Goal: Task Accomplishment & Management: Use online tool/utility

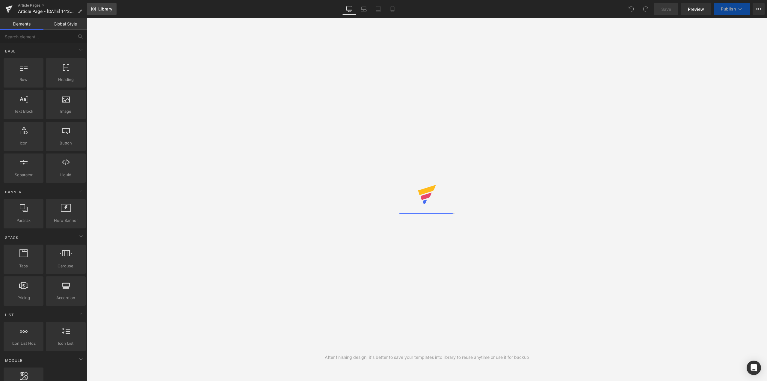
click at [96, 11] on link "Library" at bounding box center [102, 9] width 30 height 12
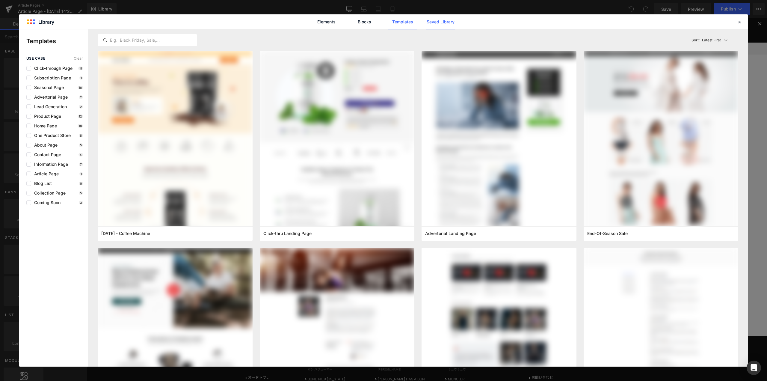
click at [443, 24] on link "Saved Library" at bounding box center [440, 21] width 28 height 15
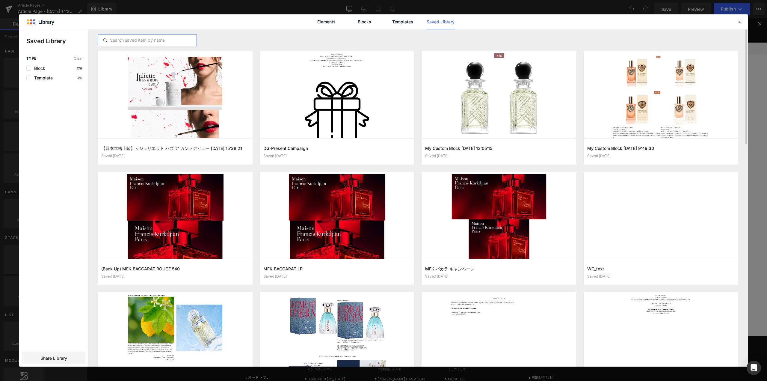
click at [176, 39] on input "text" at bounding box center [147, 40] width 99 height 7
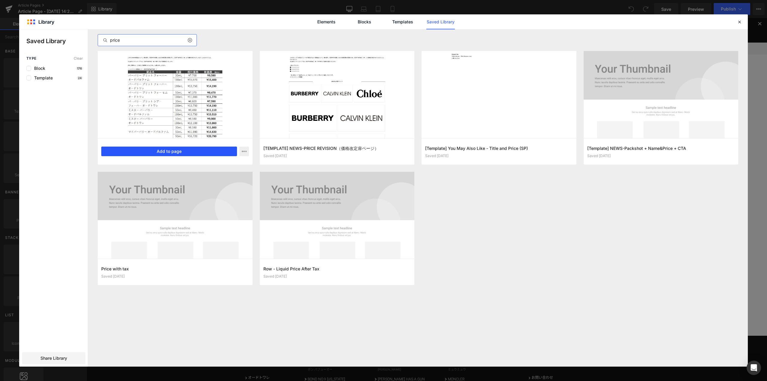
type input "price"
click at [189, 151] on button "Add to page" at bounding box center [169, 151] width 136 height 10
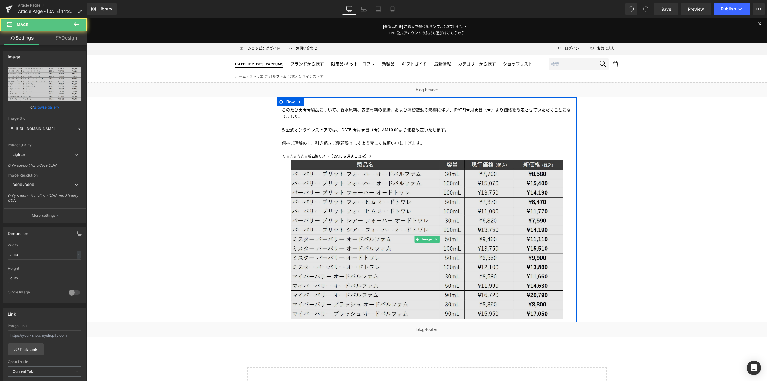
click at [344, 197] on img at bounding box center [427, 239] width 273 height 159
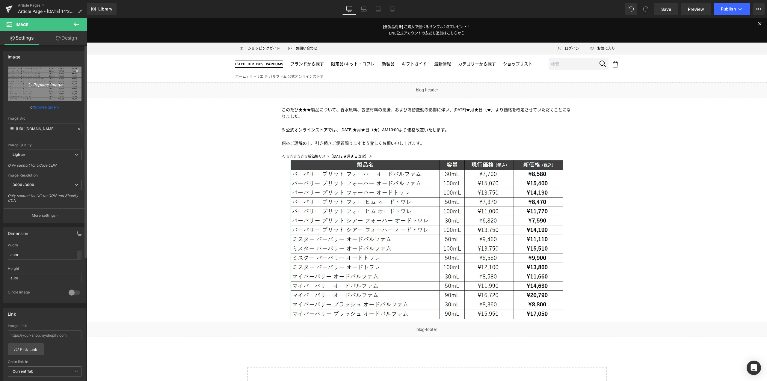
click at [46, 85] on icon "Replace Image" at bounding box center [45, 83] width 48 height 7
type input "C:\fakepath\MONCLER-PC.png"
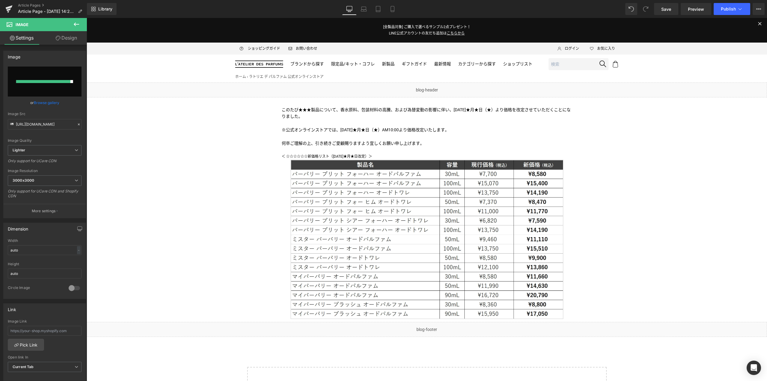
type input "[URL][DOMAIN_NAME]"
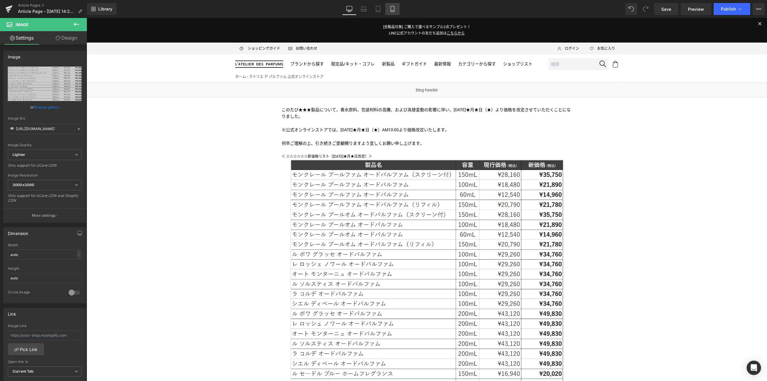
click at [392, 4] on link "Mobile" at bounding box center [392, 9] width 14 height 12
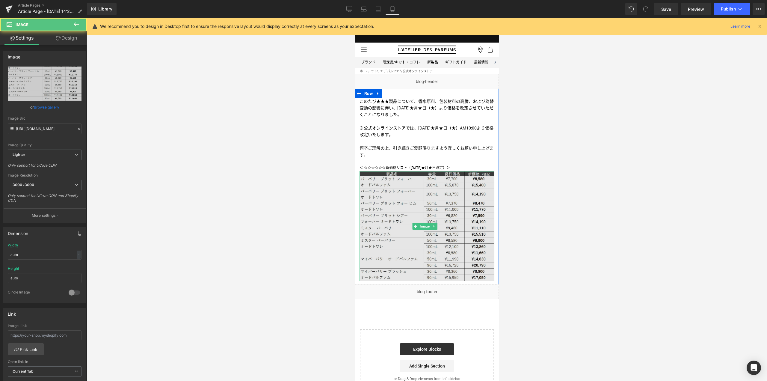
click at [408, 192] on img at bounding box center [426, 226] width 135 height 110
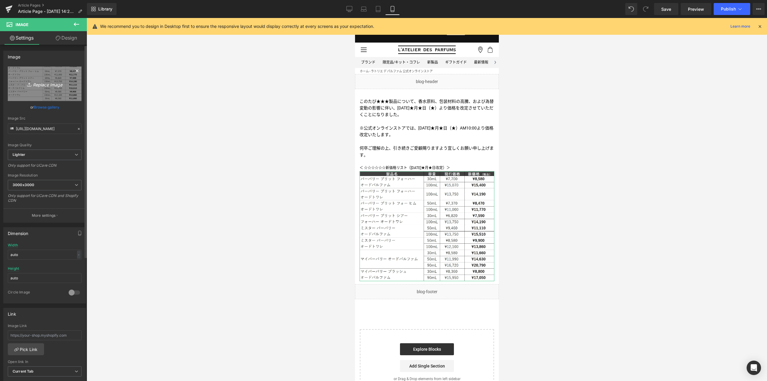
click at [54, 93] on link "Replace Image" at bounding box center [45, 84] width 74 height 34
type input "C:\fakepath\MONCLER-SP.png"
type input "[URL][DOMAIN_NAME]"
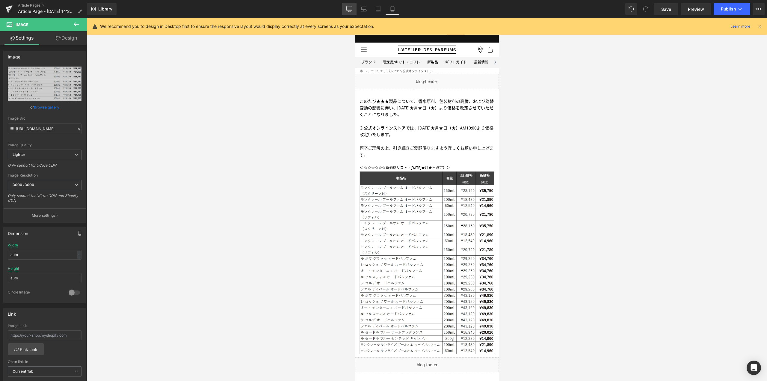
click at [351, 8] on icon at bounding box center [349, 9] width 6 height 6
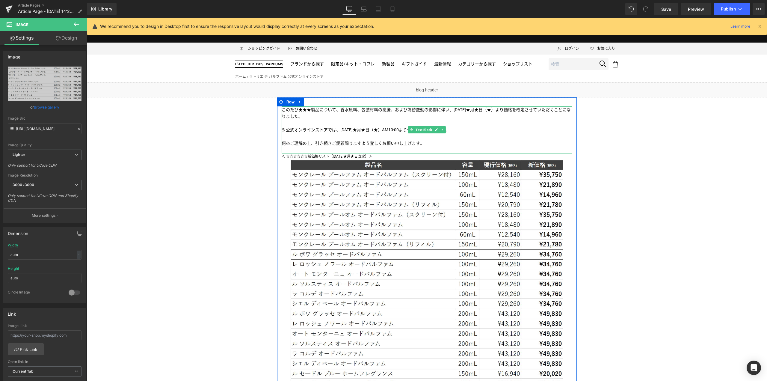
click at [324, 110] on p "このたび★★★製品について、香水原料、包装材料の高騰、および為替変動の影響に伴い、[DATE]★月★日（★）より価格を改定させていただくことになりました。" at bounding box center [427, 112] width 291 height 13
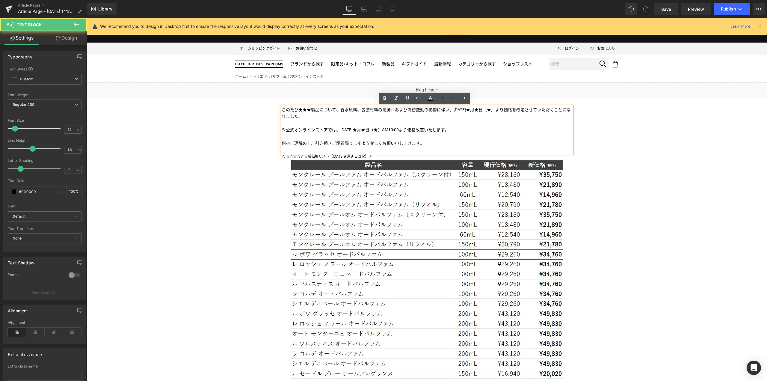
click at [309, 111] on p "このたび★★★製品について、香水原料、包装材料の高騰、および為替変動の影響に伴い、[DATE]★月★日（★）より価格を改定させていただくことになりました。" at bounding box center [427, 112] width 291 height 13
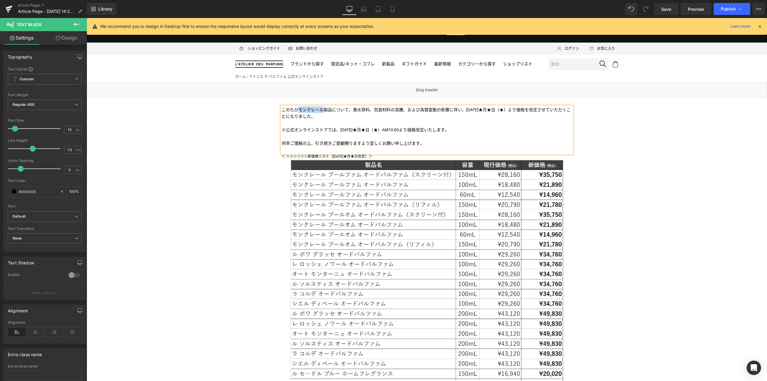
copy p "モンクレール"
click at [315, 156] on p "＜ ☆☆☆☆☆☆新価格リスト（[DATE]★月★日改定）＞" at bounding box center [427, 156] width 291 height 6
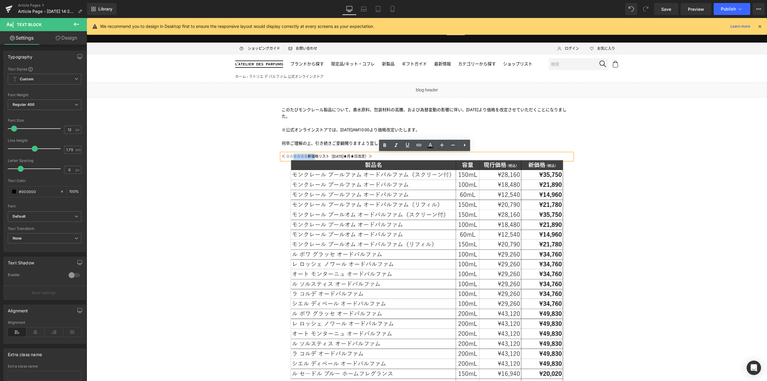
drag, startPoint x: 308, startPoint y: 156, endPoint x: 287, endPoint y: 157, distance: 20.7
click at [287, 157] on p "＜ ☆☆☆☆☆☆新価格リスト（[DATE]★月★日改定）＞" at bounding box center [427, 156] width 291 height 6
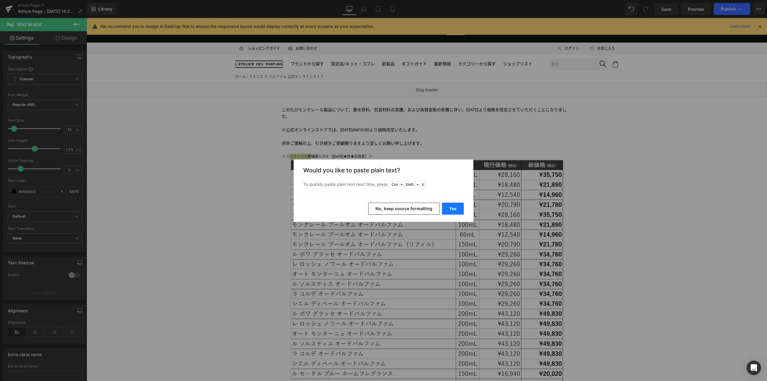
click at [453, 209] on button "Yes" at bounding box center [453, 209] width 22 height 12
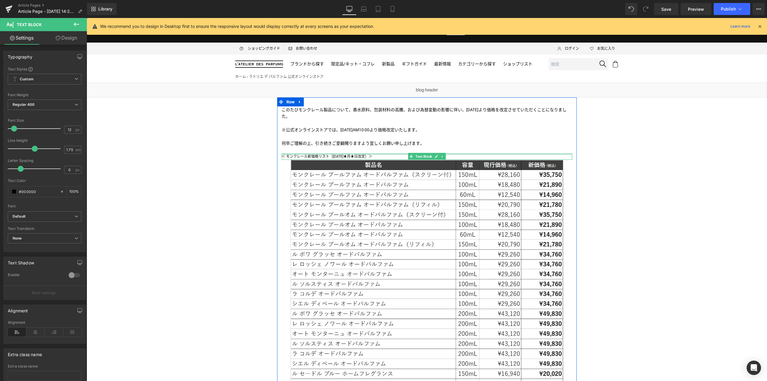
click at [356, 154] on div at bounding box center [427, 153] width 291 height 1
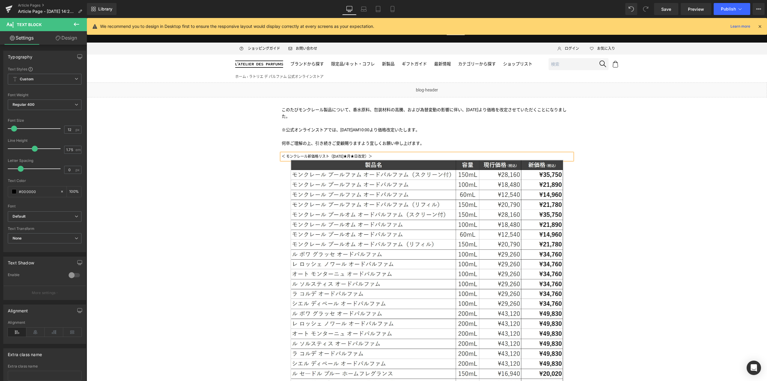
click at [356, 154] on p "＜ モンクレール新価格リスト（[DATE]★月★日改定）＞" at bounding box center [427, 156] width 291 height 6
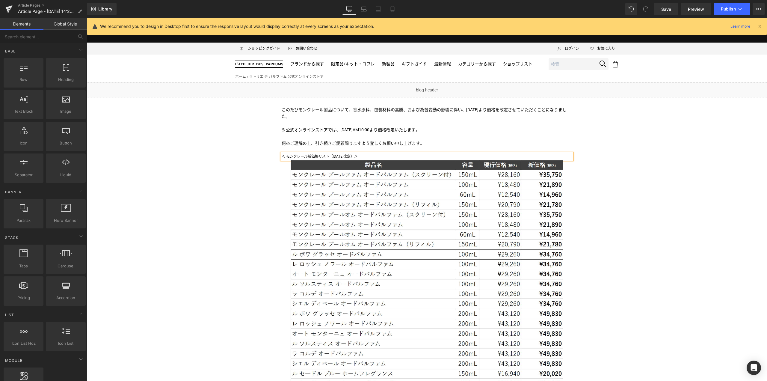
click at [227, 237] on div "Liquid このたびモンクレール製品について、香水原料、包装材料の高騰、および為替変動の影響に伴い、[DATE]より価格を改定させていただくことになりました…" at bounding box center [427, 294] width 680 height 424
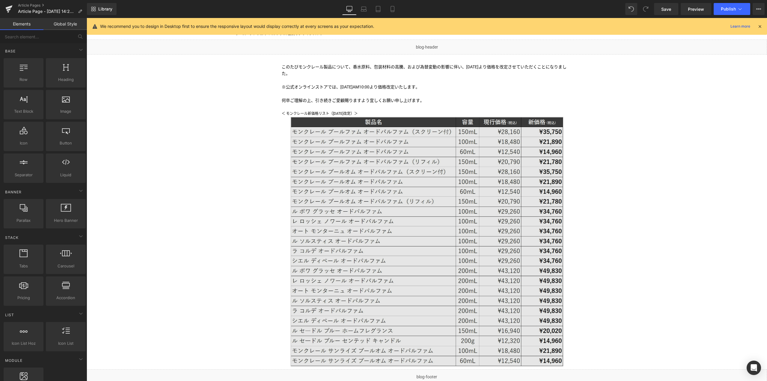
scroll to position [43, 0]
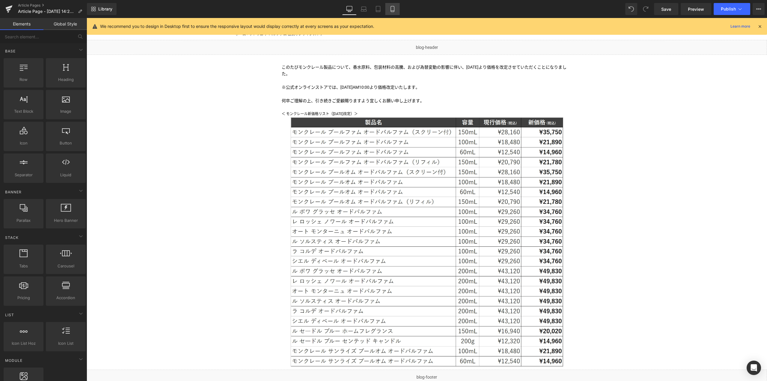
click at [388, 12] on link "Mobile" at bounding box center [392, 9] width 14 height 12
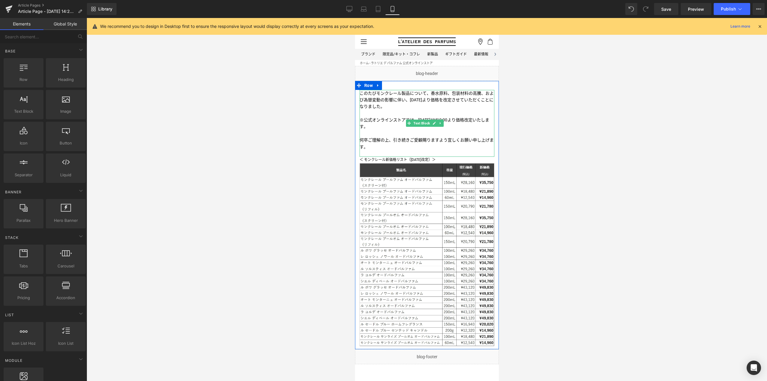
scroll to position [0, 0]
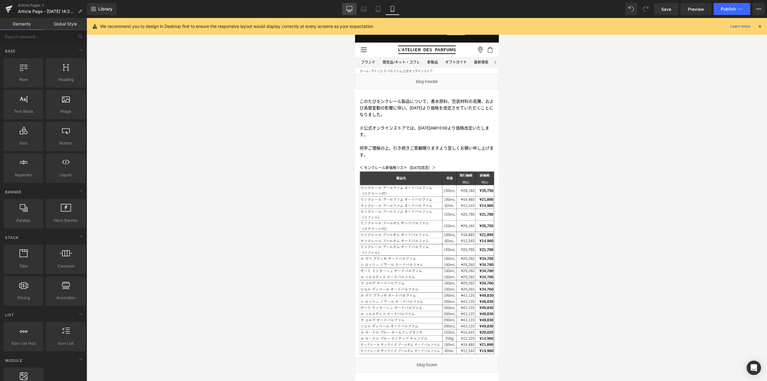
click at [347, 10] on icon at bounding box center [350, 8] width 6 height 4
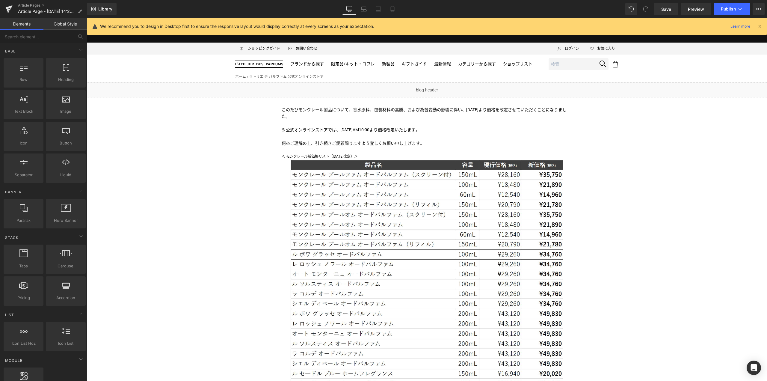
scroll to position [64, 0]
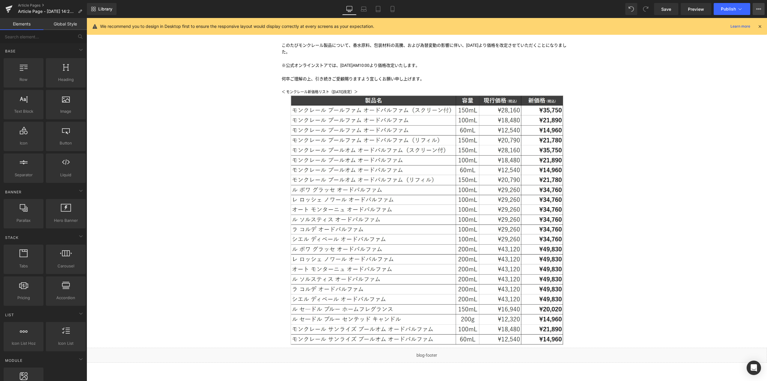
click at [760, 9] on icon at bounding box center [758, 9] width 5 height 5
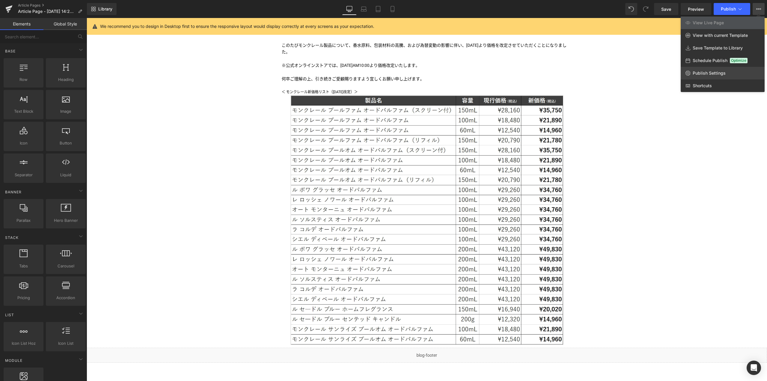
click at [723, 73] on span "Publish Settings" at bounding box center [709, 72] width 33 height 5
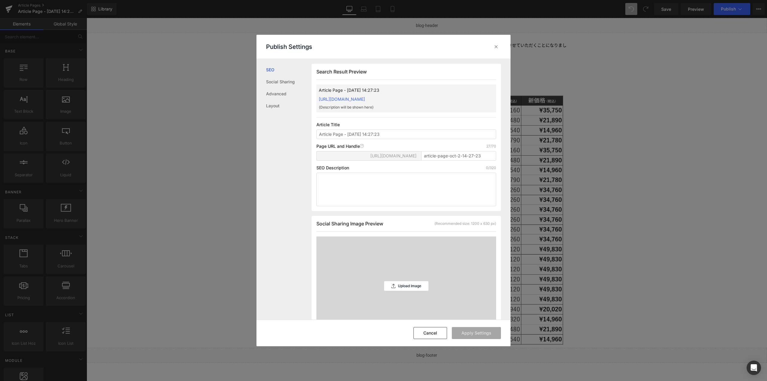
scroll to position [0, 0]
drag, startPoint x: 484, startPoint y: 157, endPoint x: 359, endPoint y: 149, distance: 124.9
click at [359, 149] on div "Page URL and Handle Page URL Address 27/70 [URL][DOMAIN_NAME] article-page-oct-…" at bounding box center [406, 154] width 180 height 22
paste input "mc-price_revision2511"
type input "mc-price_revision2511"
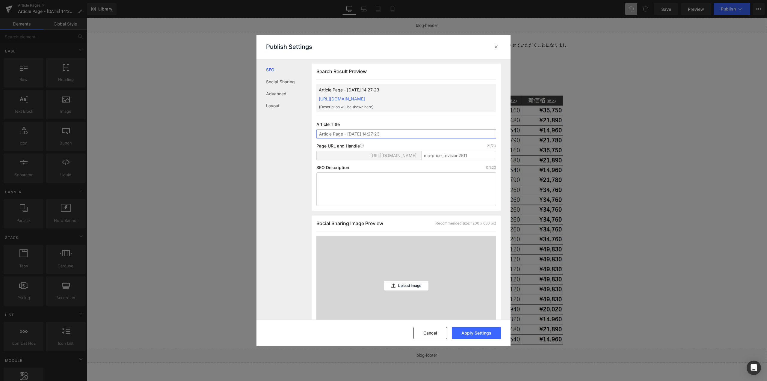
drag, startPoint x: 384, startPoint y: 136, endPoint x: 226, endPoint y: 137, distance: 158.2
click at [226, 137] on div "Publish Settings SEO Social Sharing Advanced Layout Search Result Preview Artic…" at bounding box center [383, 190] width 767 height 381
type input "MONCLER 価格改定（10/3公開）"
click at [472, 334] on button "Apply Settings" at bounding box center [476, 333] width 49 height 12
click at [496, 46] on icon at bounding box center [496, 47] width 6 height 6
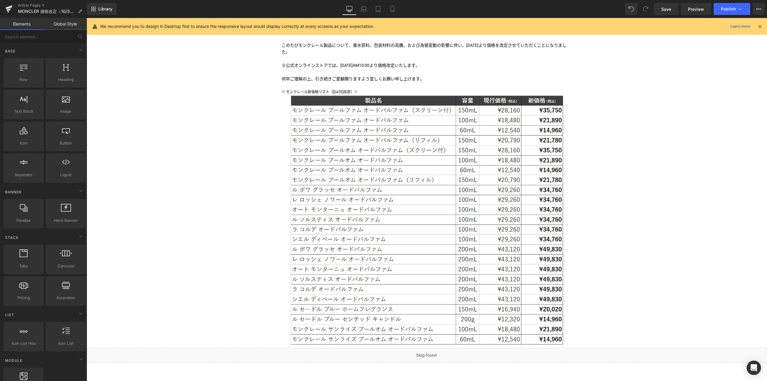
click at [235, 302] on div "Liquid このたびモンクレール製品について、香水原料、包装材料の高騰、および為替変動の影響に伴い、[DATE]より価格を改定させていただくことになりました…" at bounding box center [427, 230] width 680 height 424
click at [661, 9] on span "Save" at bounding box center [666, 9] width 10 height 6
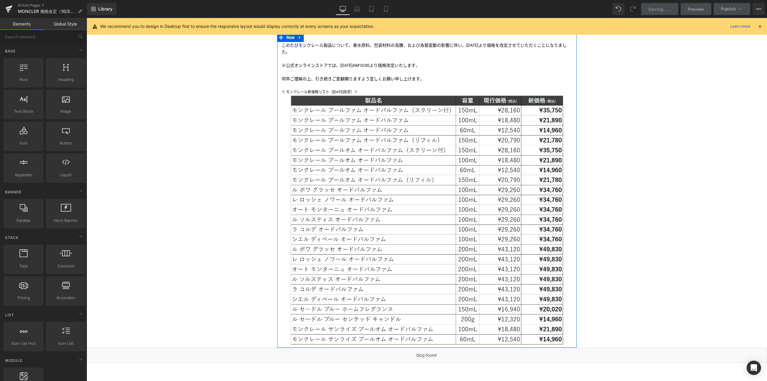
scroll to position [0, 0]
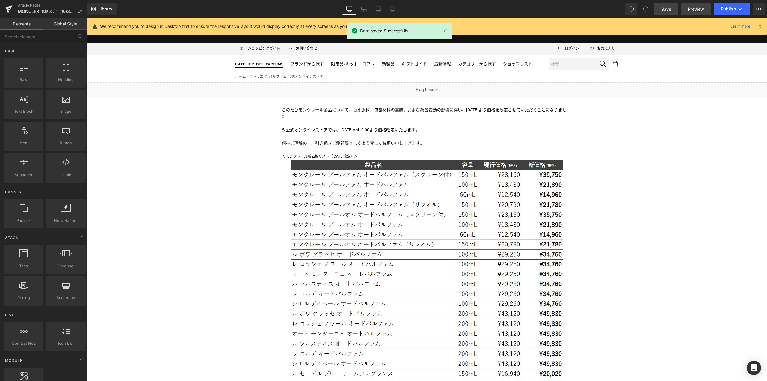
click at [687, 7] on link "Preview" at bounding box center [696, 9] width 31 height 12
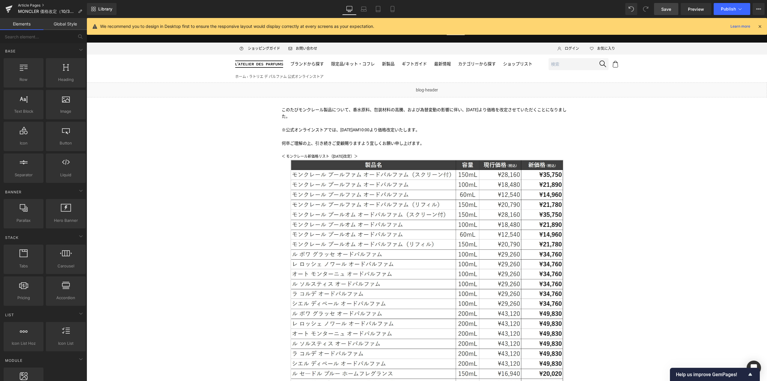
click at [26, 5] on link "Article Pages" at bounding box center [52, 5] width 69 height 5
